Goal: Navigation & Orientation: Go to known website

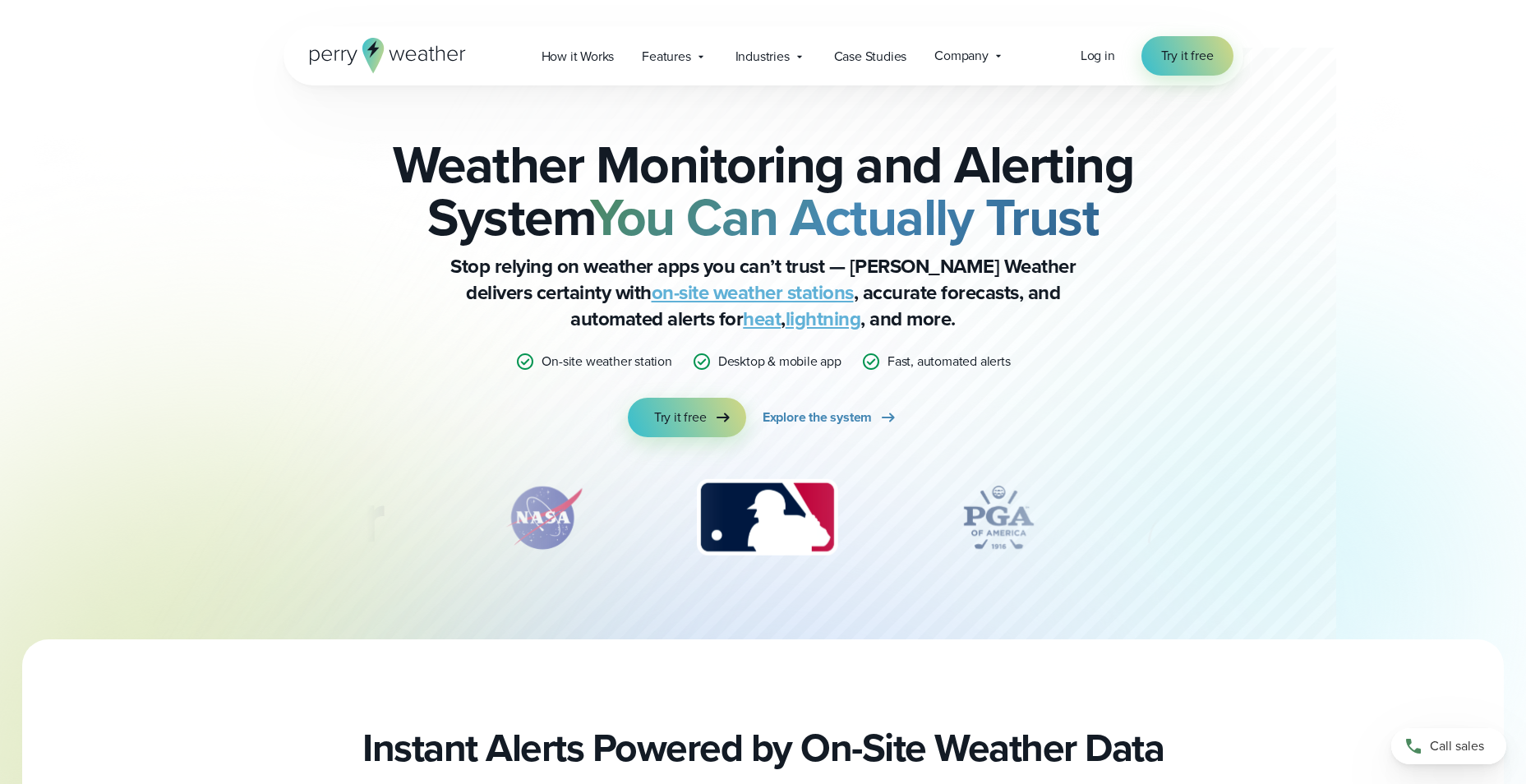
click at [1124, 57] on div "Log in Try it free" at bounding box center [1157, 56] width 153 height 40
click at [1111, 58] on span "Log in" at bounding box center [1098, 55] width 35 height 19
